Goal: Check status: Check status

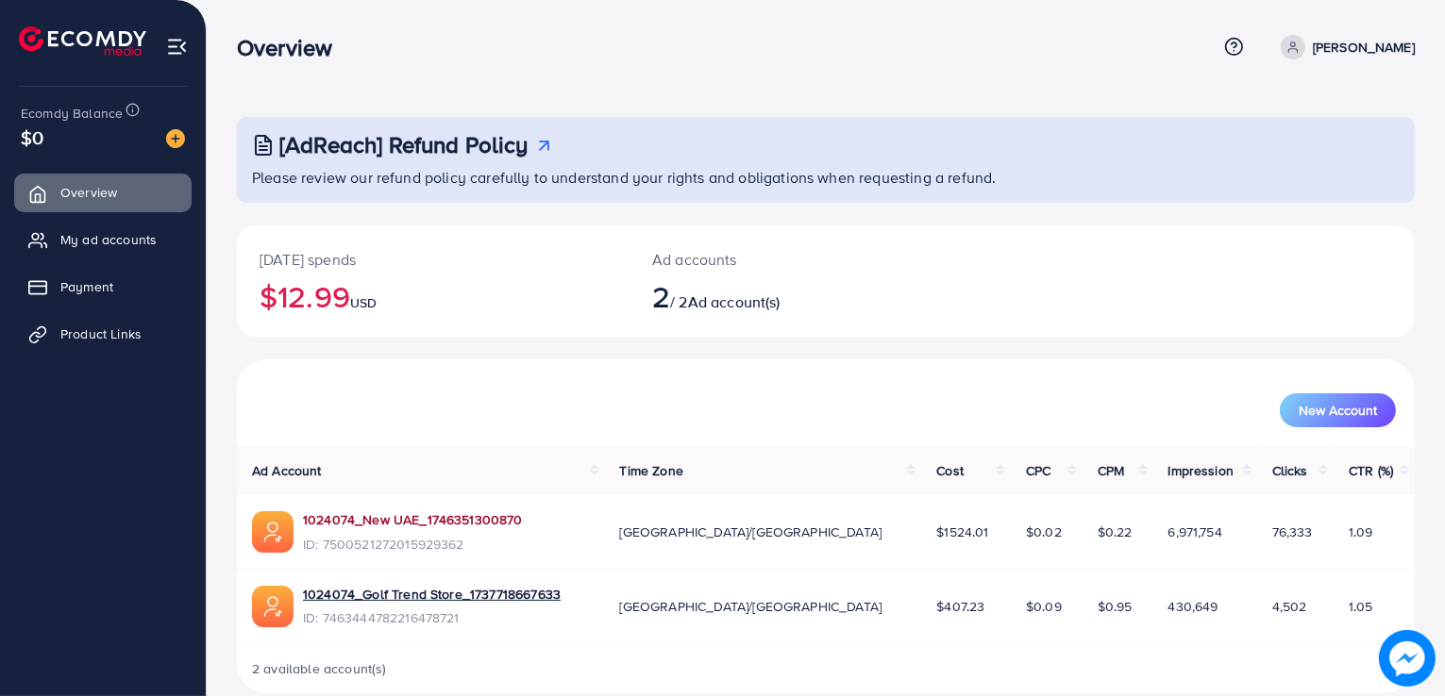
click at [485, 511] on link "1024074_New UAE_1746351300870" at bounding box center [413, 520] width 220 height 19
click at [331, 529] on link "1024074_New UAE_1746351300870" at bounding box center [413, 520] width 220 height 19
click at [476, 515] on link "1024074_New UAE_1746351300870" at bounding box center [413, 520] width 220 height 19
click at [385, 511] on link "1024074_New UAE_1746351300870" at bounding box center [413, 520] width 220 height 19
click at [419, 518] on link "1024074_New UAE_1746351300870" at bounding box center [413, 520] width 220 height 19
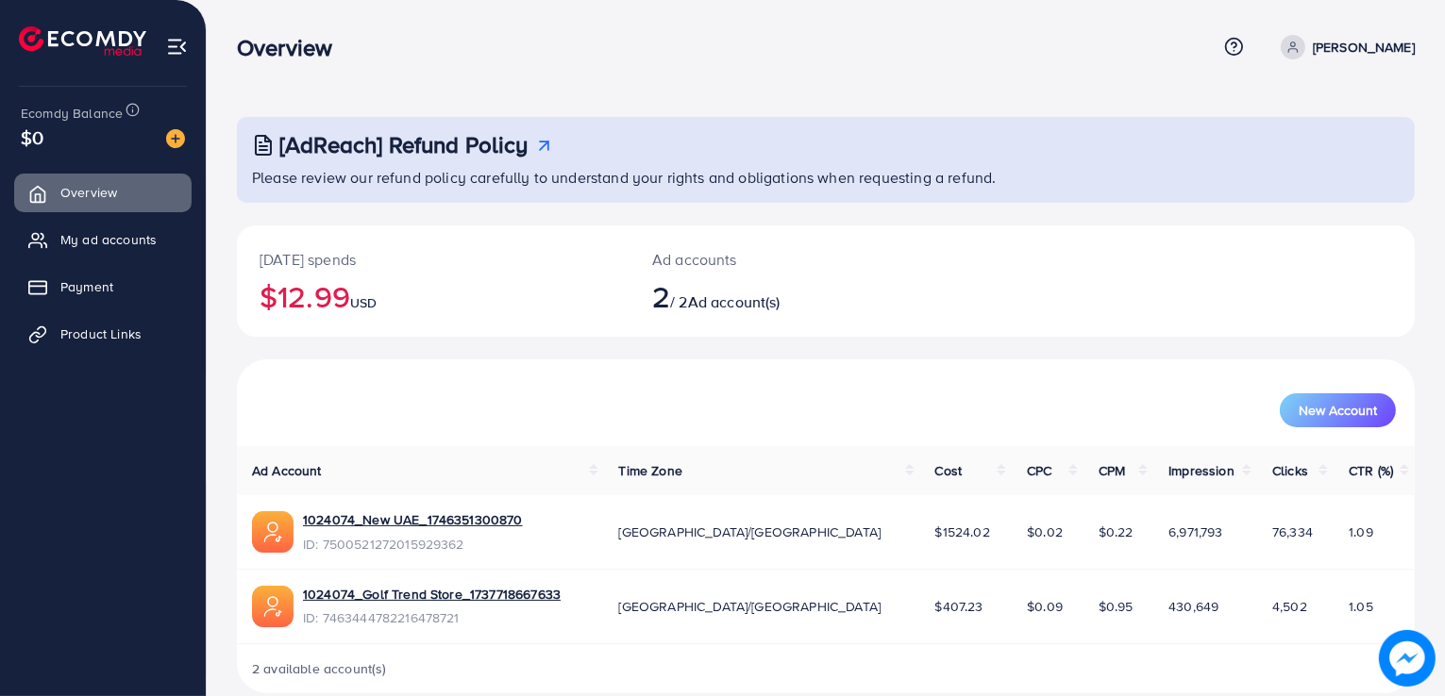
click at [471, 510] on td "1024074_New UAE_1746351300870 ID: 7500521272015929362" at bounding box center [420, 532] width 367 height 74
click at [462, 518] on link "1024074_New UAE_1746351300870" at bounding box center [413, 520] width 220 height 19
